Goal: Task Accomplishment & Management: Complete application form

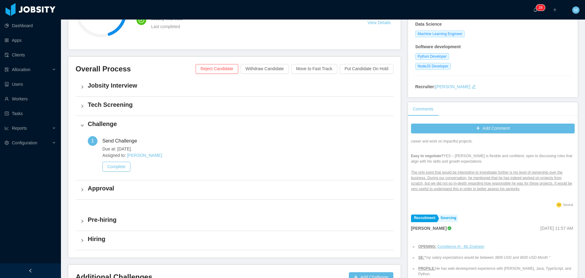
scroll to position [122, 0]
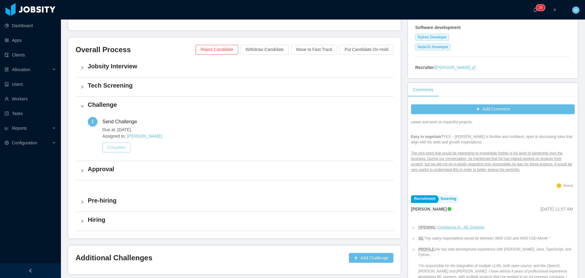
click at [112, 147] on button "Complete" at bounding box center [116, 147] width 28 height 10
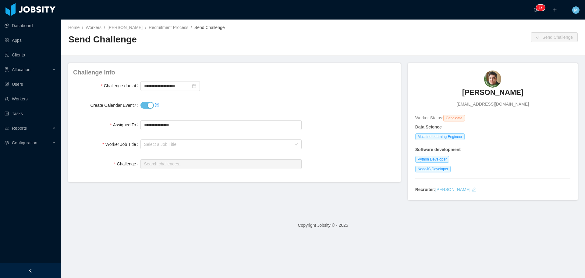
click at [146, 106] on button "Create Calendar Event?" at bounding box center [146, 105] width 13 height 7
click at [162, 144] on div "Select a Job Title" at bounding box center [217, 144] width 147 height 6
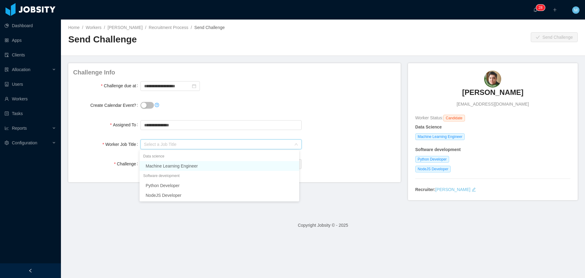
click at [174, 169] on li "Machine Learning Engineer" at bounding box center [220, 166] width 160 height 10
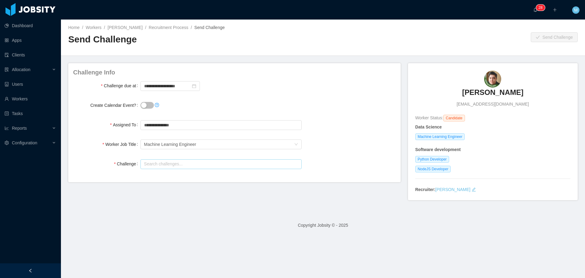
click at [168, 165] on input "text" at bounding box center [220, 164] width 161 height 10
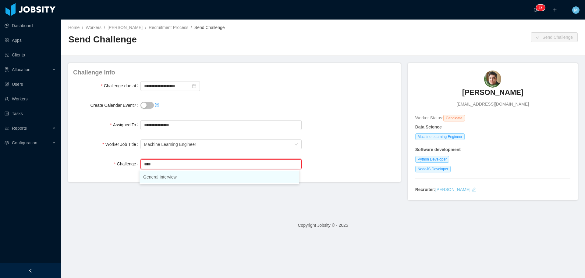
click at [169, 180] on li "General Interview" at bounding box center [220, 177] width 160 height 12
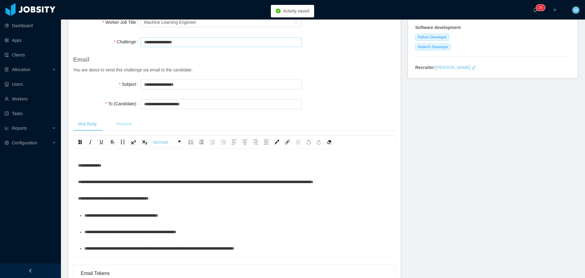
type input "**********"
click at [121, 123] on div "Preview" at bounding box center [123, 124] width 25 height 14
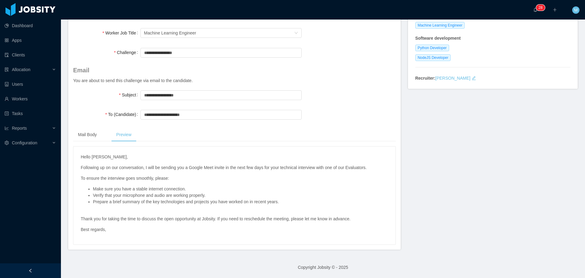
click at [170, 167] on p "Following up on our conversation, I will be sending you a Google Meet invite in…" at bounding box center [234, 167] width 307 height 6
click at [201, 167] on p "Following up on our conversation, I will be sending you a Google Meet invite in…" at bounding box center [234, 167] width 307 height 6
click at [89, 134] on div "Mail Body" at bounding box center [87, 135] width 28 height 14
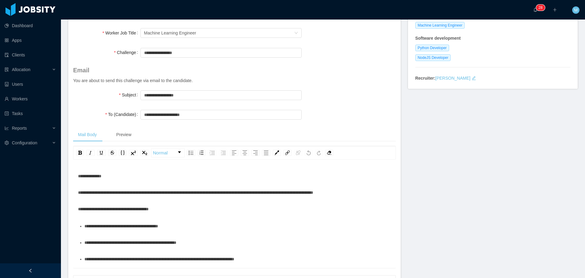
drag, startPoint x: 152, startPoint y: 192, endPoint x: 145, endPoint y: 192, distance: 7.3
click at [152, 192] on span "**********" at bounding box center [195, 192] width 235 height 4
drag, startPoint x: 144, startPoint y: 192, endPoint x: 185, endPoint y: 194, distance: 41.5
click at [185, 194] on span "**********" at bounding box center [195, 192] width 235 height 4
drag, startPoint x: 244, startPoint y: 193, endPoint x: 206, endPoint y: 196, distance: 37.9
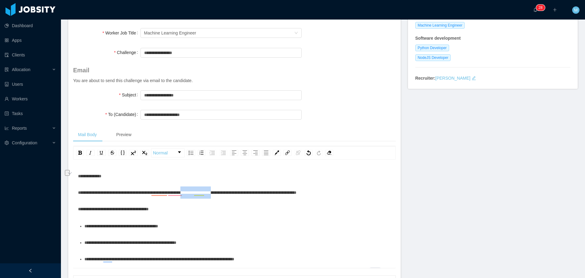
click at [206, 196] on div "**********" at bounding box center [234, 192] width 313 height 12
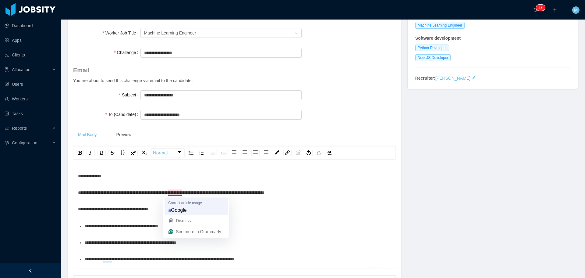
type input "**********"
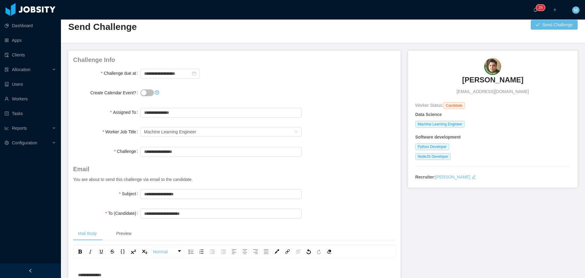
scroll to position [0, 0]
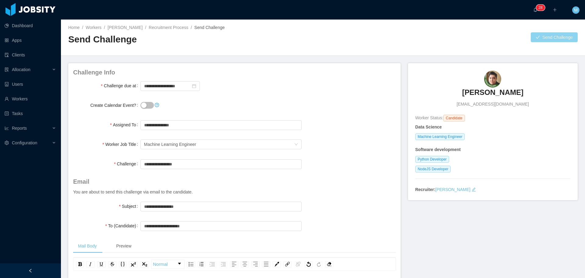
click at [542, 38] on button "Send Challenge" at bounding box center [554, 37] width 47 height 10
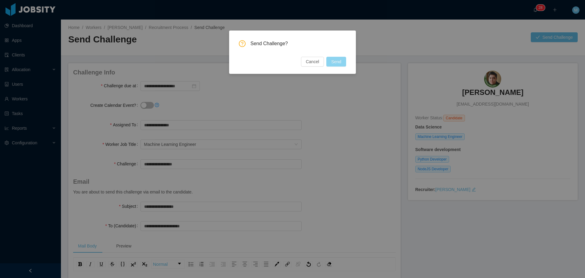
click at [339, 59] on button "Send" at bounding box center [336, 62] width 20 height 10
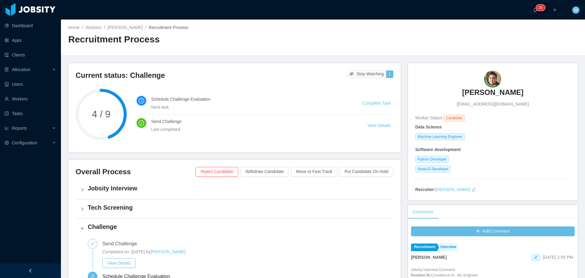
drag, startPoint x: 143, startPoint y: 29, endPoint x: 108, endPoint y: 28, distance: 35.1
click at [108, 28] on div "Home / Workers / Cristian Gonzalez / Recruitment Process /" at bounding box center [195, 27] width 255 height 6
copy link "Cristian Gonzalez"
click at [123, 28] on link "Cristian Gonzalez" at bounding box center [125, 27] width 35 height 5
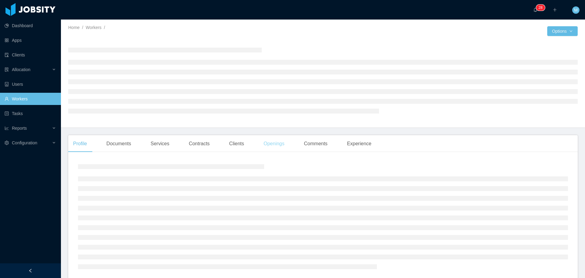
click at [274, 144] on div "Openings" at bounding box center [274, 143] width 31 height 17
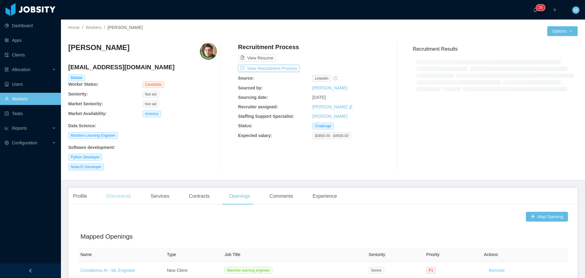
click at [122, 200] on div "Documents" at bounding box center [118, 195] width 34 height 17
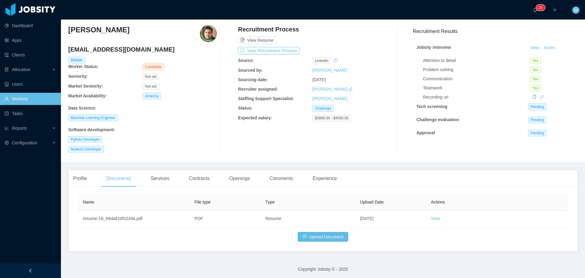
scroll to position [20, 0]
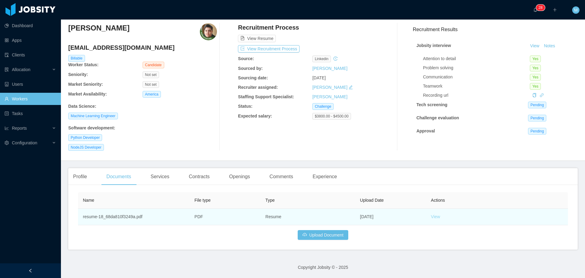
click at [433, 218] on link "View" at bounding box center [435, 216] width 9 height 5
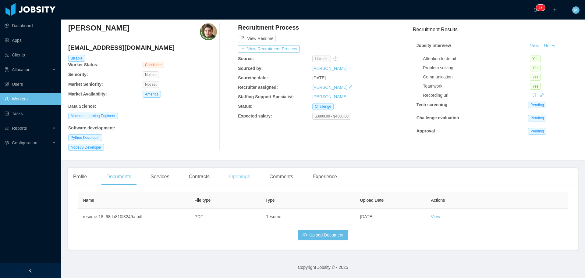
click at [239, 177] on div "Openings" at bounding box center [239, 176] width 31 height 17
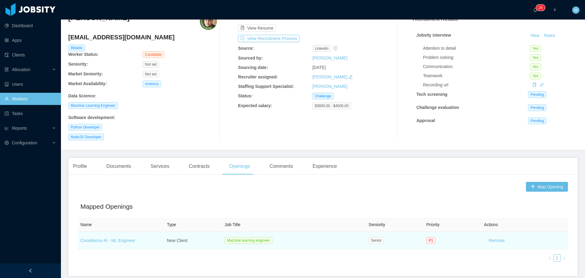
scroll to position [57, 0]
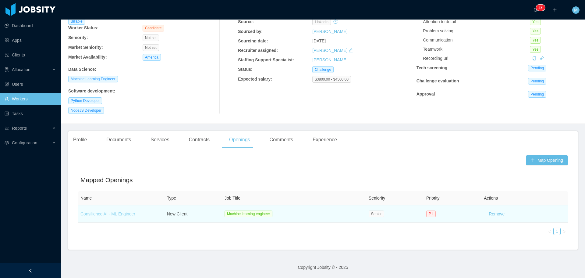
click at [124, 215] on link "Consilience AI - ML Engineer" at bounding box center [107, 213] width 55 height 5
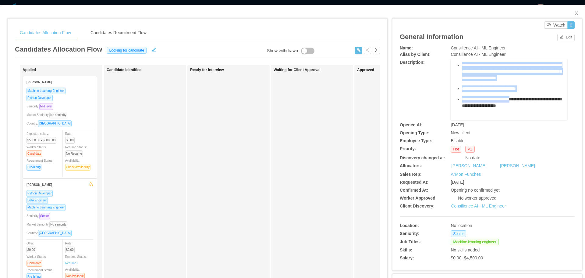
scroll to position [263, 0]
drag, startPoint x: 452, startPoint y: 70, endPoint x: 505, endPoint y: 84, distance: 55.1
copy div "**********"
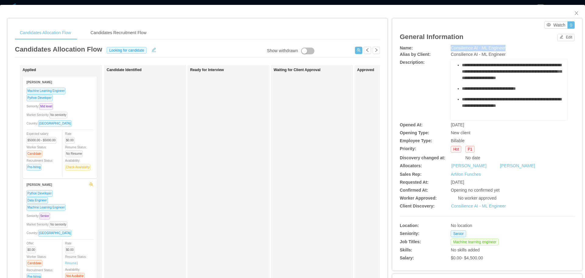
drag, startPoint x: 505, startPoint y: 47, endPoint x: 479, endPoint y: 2, distance: 51.3
click at [451, 47] on div "Consilience AI - ML Engineer" at bounding box center [509, 48] width 117 height 6
copy span "Consilience AI - ML Engineer"
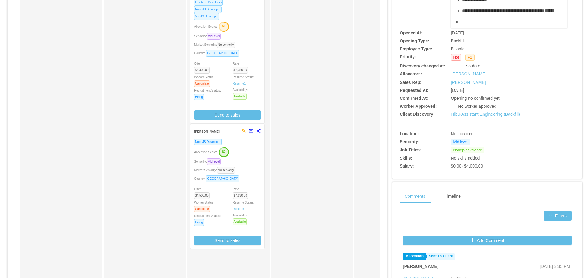
scroll to position [91, 0]
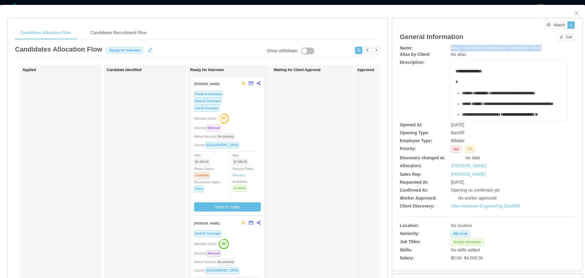
drag, startPoint x: 448, startPoint y: 48, endPoint x: 539, endPoint y: 50, distance: 91.1
click at [539, 50] on div "Hibu - Full-Stack (TypeScript / MongoDB / AWS)" at bounding box center [509, 48] width 117 height 6
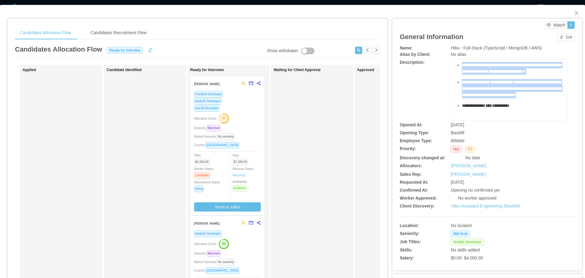
scroll to position [301, 0]
drag, startPoint x: 457, startPoint y: 71, endPoint x: 516, endPoint y: 91, distance: 61.3
copy div "**********"
